Goal: Transaction & Acquisition: Purchase product/service

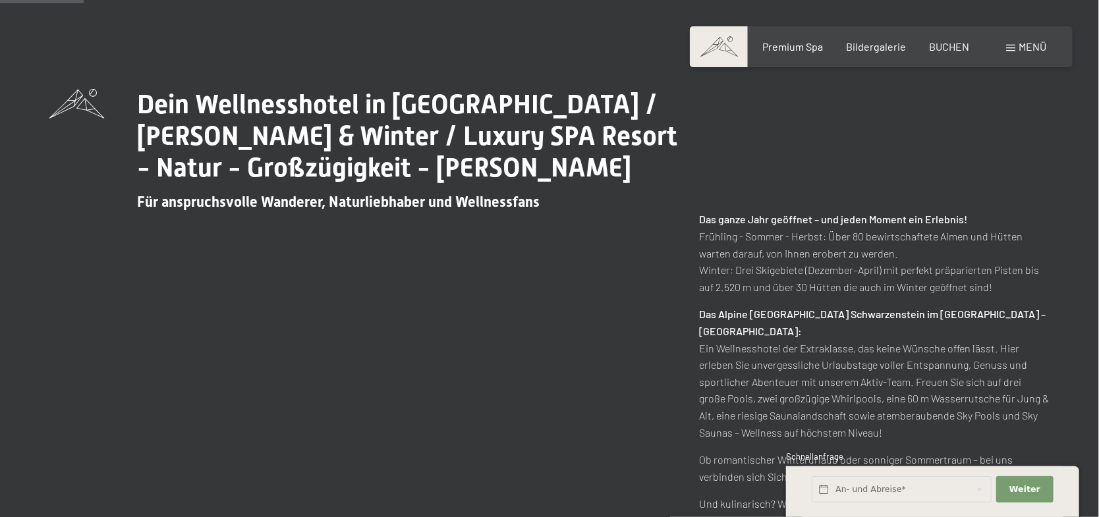
click at [1014, 50] on span at bounding box center [1010, 48] width 9 height 7
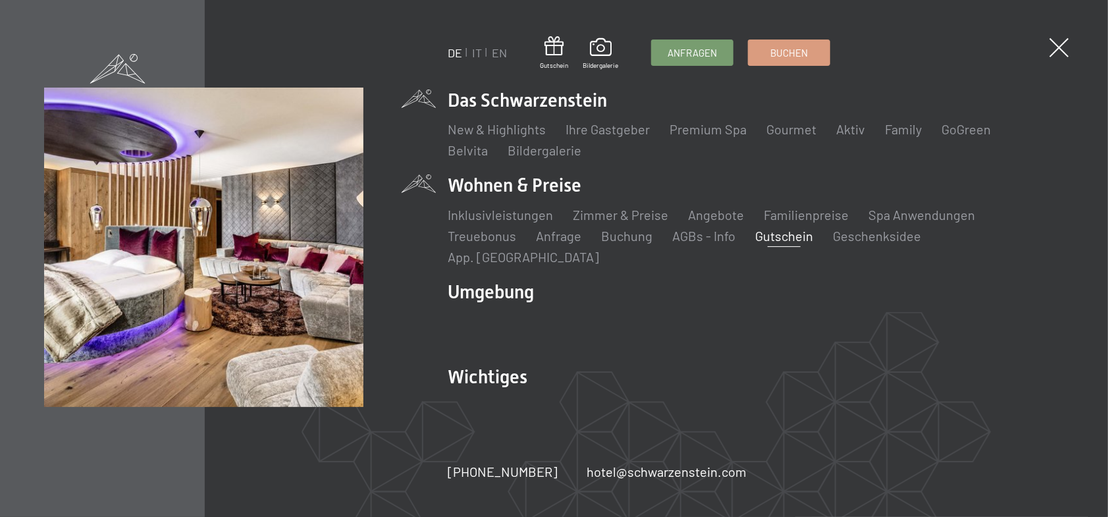
click at [778, 242] on link "Gutschein" at bounding box center [784, 236] width 58 height 16
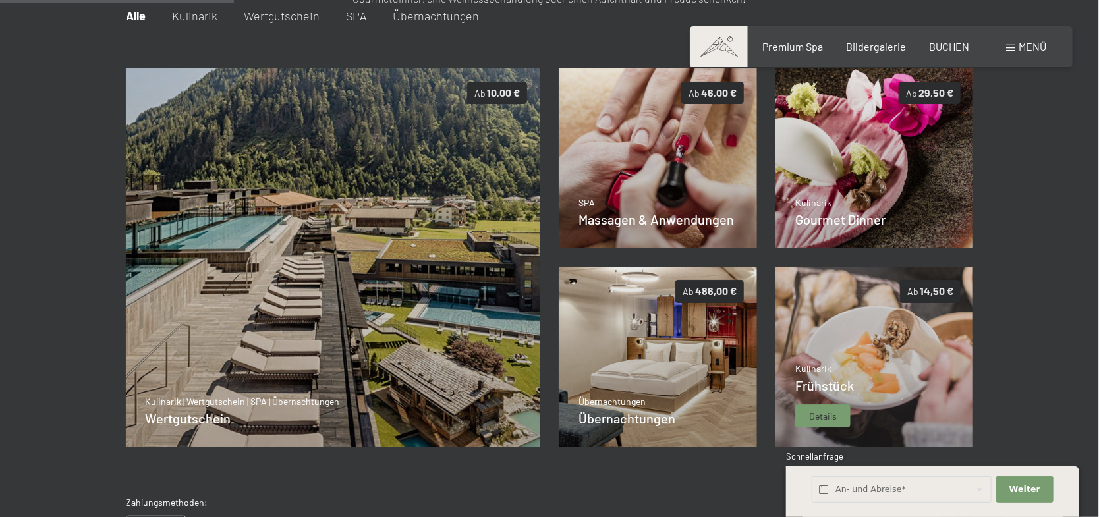
click at [857, 346] on img at bounding box center [874, 357] width 198 height 180
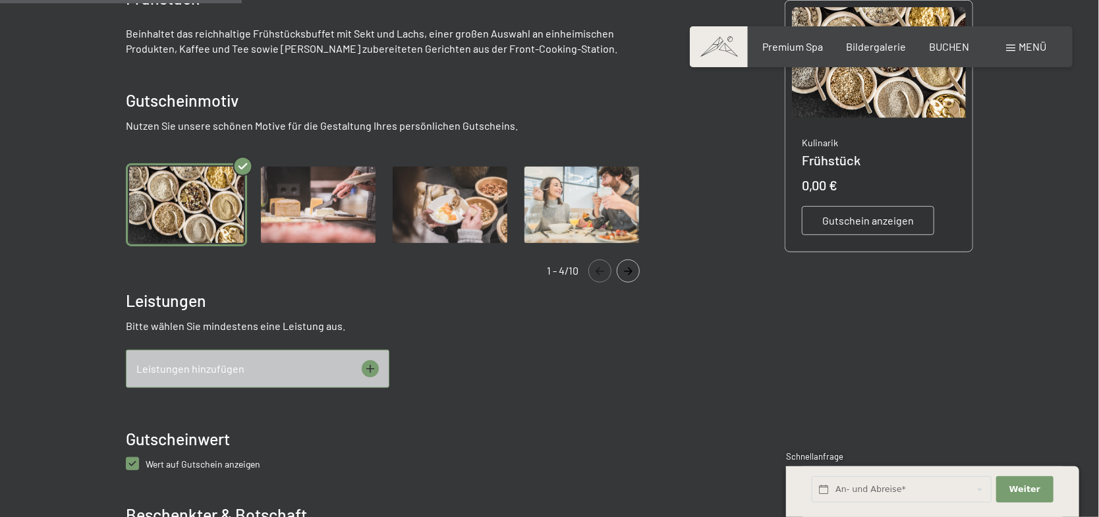
scroll to position [454, 0]
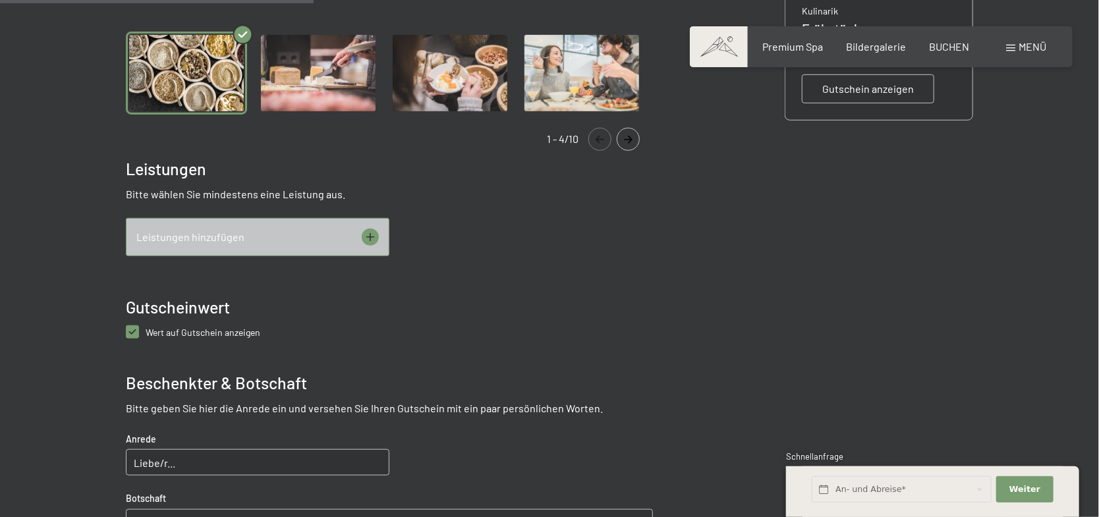
click at [348, 227] on div "Leistungen hinzufügen" at bounding box center [257, 237] width 263 height 38
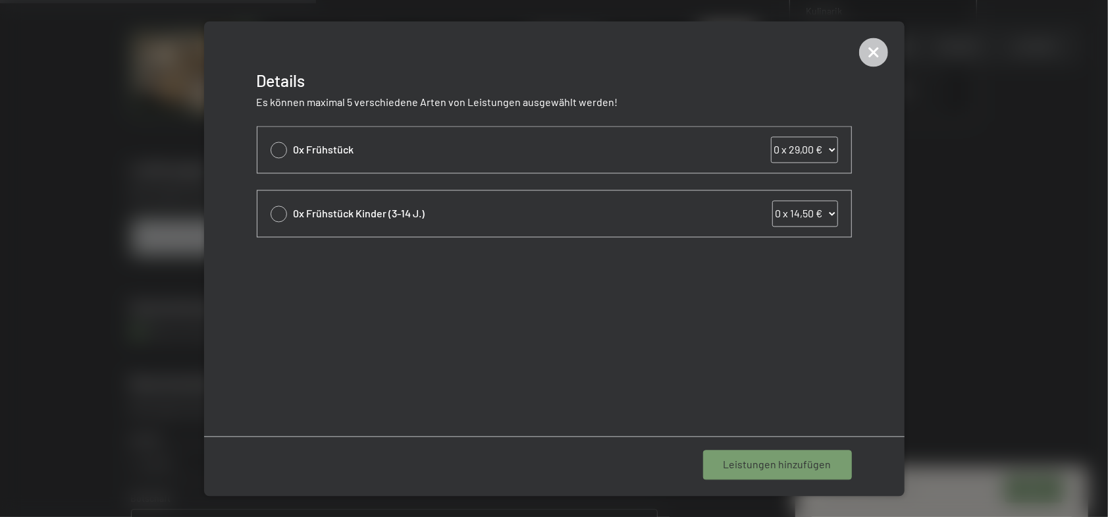
click at [314, 155] on span "0x Frühstück" at bounding box center [498, 149] width 408 height 14
click at [314, 150] on span "0x Frühstück" at bounding box center [498, 149] width 408 height 14
click at [268, 151] on div "0x Frühstück 0 x 29,00 € 1 x 29,00 € 2 x 29,00 € 3 x 29,00 € 4 x 29,00 € 5 x 29…" at bounding box center [555, 149] width 594 height 46
click at [282, 146] on div at bounding box center [279, 150] width 16 height 16
select select "1"
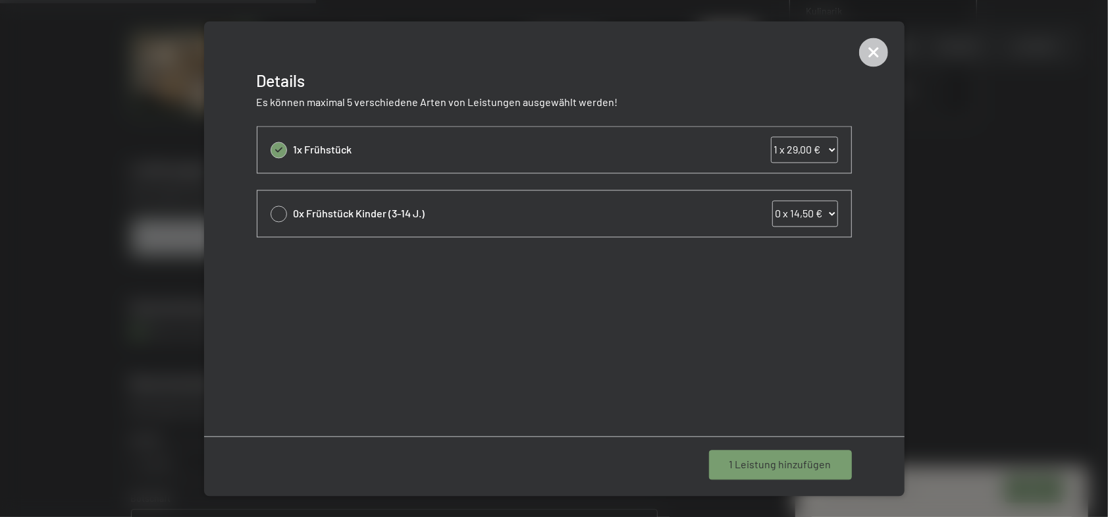
click at [829, 149] on select "0 x 29,00 € 1 x 29,00 € 2 x 29,00 € 3 x 29,00 € 4 x 29,00 € 5 x 29,00 € 6 x 29,…" at bounding box center [804, 149] width 67 height 26
select select "2"
click at [771, 136] on select "0 x 29,00 € 1 x 29,00 € 2 x 29,00 € 3 x 29,00 € 4 x 29,00 € 5 x 29,00 € 6 x 29,…" at bounding box center [804, 149] width 67 height 26
select select "2"
click at [795, 477] on div "1 Leistung hinzufügen" at bounding box center [780, 465] width 143 height 29
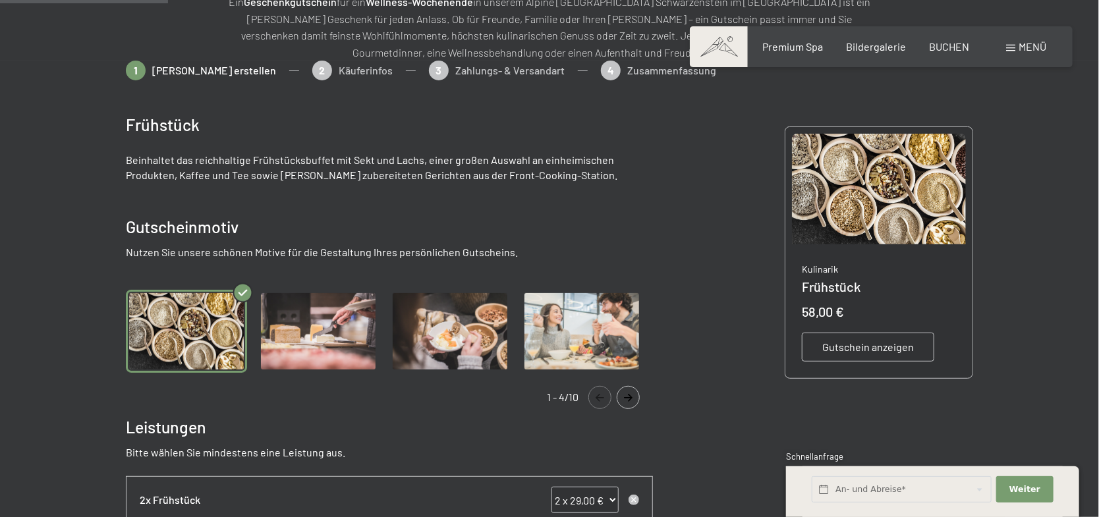
scroll to position [0, 0]
